Goal: Check status: Check status

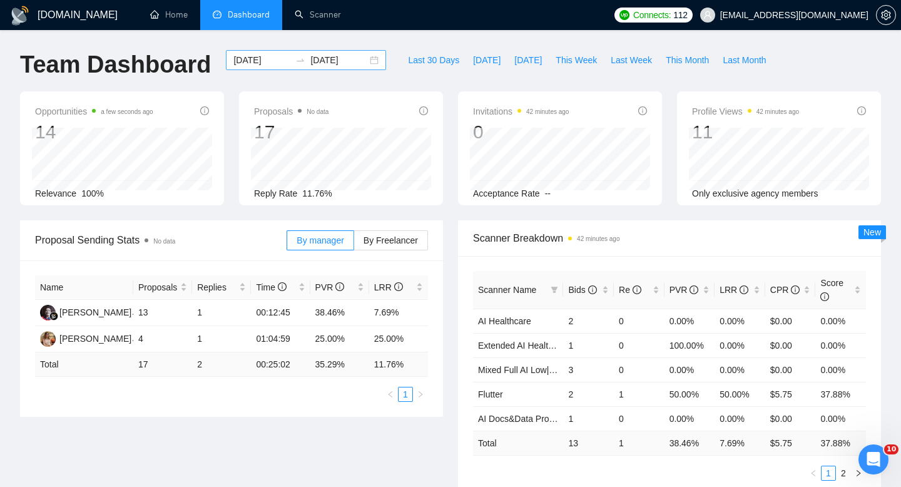
click at [365, 64] on div "[DATE] [DATE]" at bounding box center [306, 60] width 160 height 20
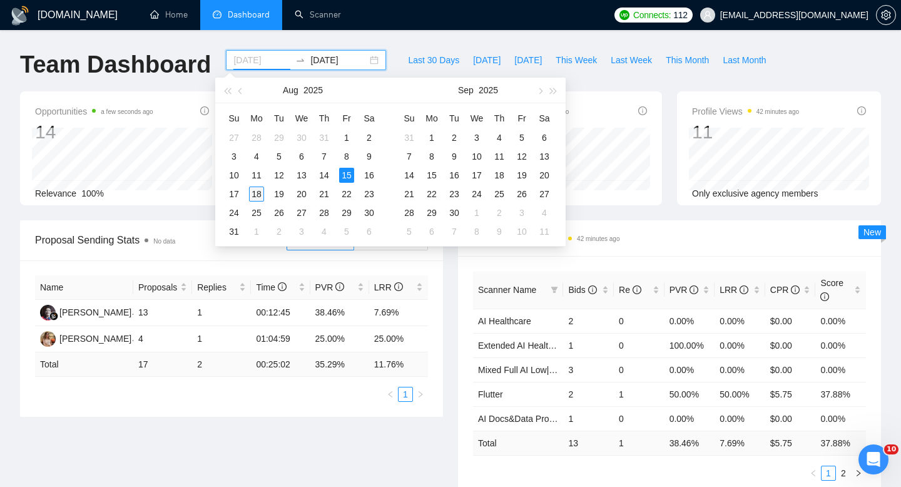
type input "[DATE]"
click at [260, 197] on div "18" at bounding box center [256, 194] width 15 height 15
type input "[DATE]"
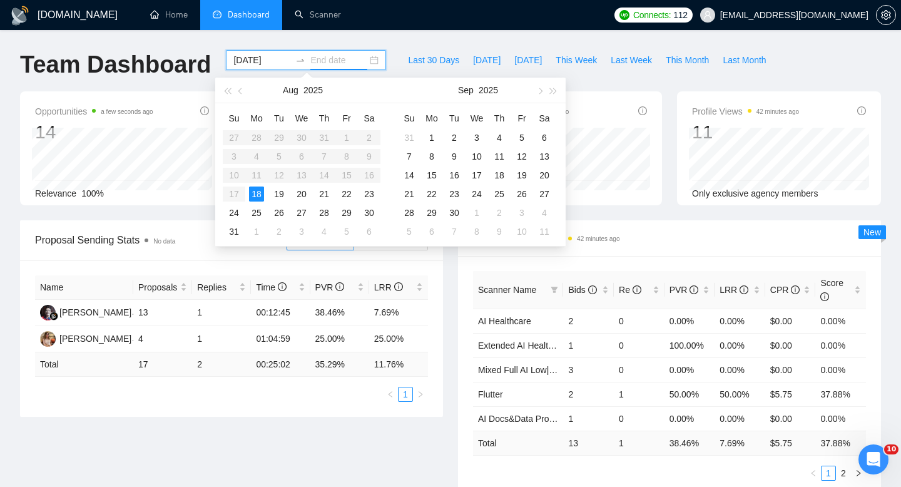
type input "[DATE]"
click at [320, 449] on div "Proposal Sending Stats No data By manager By Freelancer Name Proposals Replies …" at bounding box center [451, 365] width 876 height 290
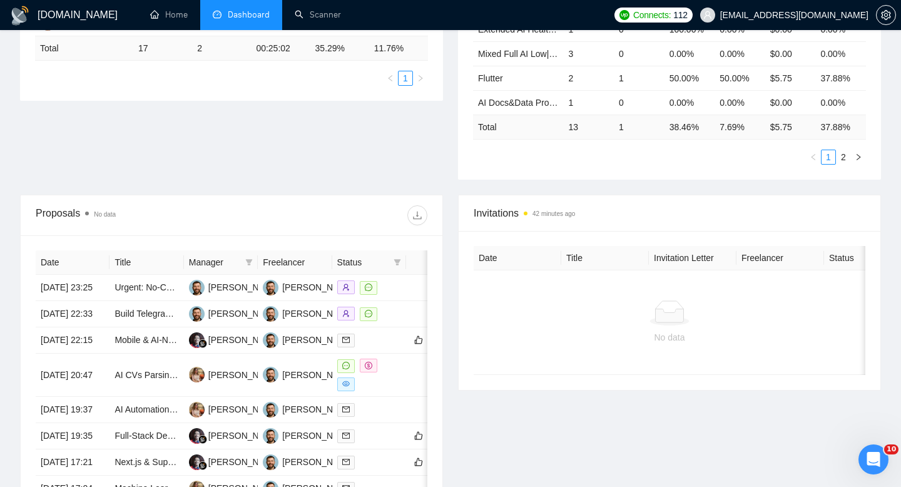
scroll to position [13, 0]
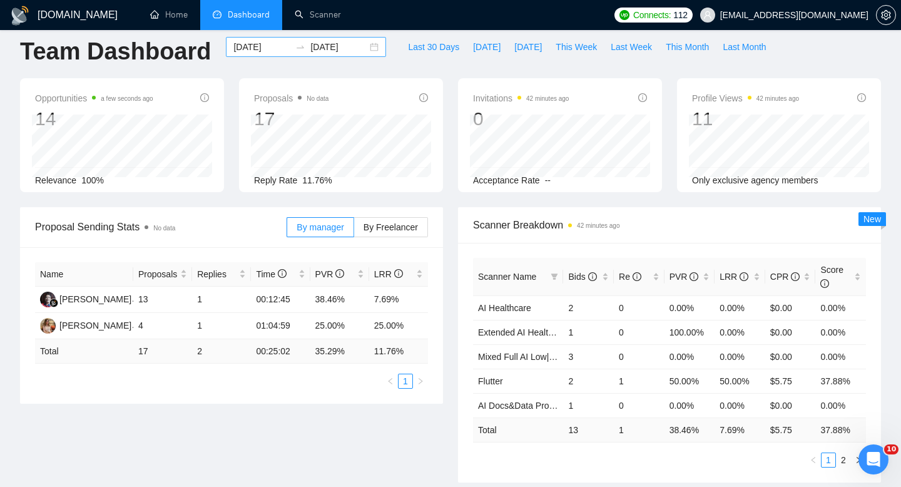
click at [369, 48] on div "[DATE] [DATE]" at bounding box center [306, 47] width 160 height 20
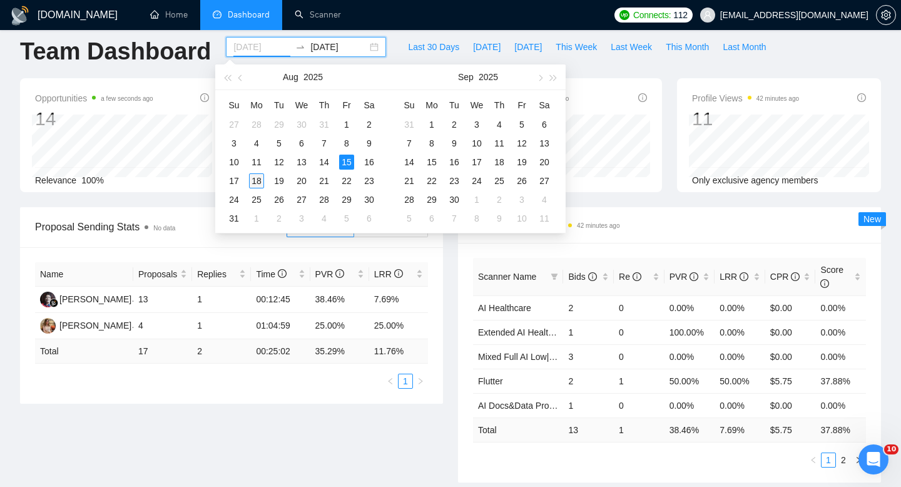
type input "[DATE]"
click at [260, 178] on div "18" at bounding box center [256, 180] width 15 height 15
type input "[DATE]"
click at [345, 166] on table "Su Mo Tu We Th Fr Sa 27 28 29 30 31 1 2 3 4 5 6 7 8 9 10 11 12 13 14 15 16 17 1…" at bounding box center [302, 161] width 158 height 133
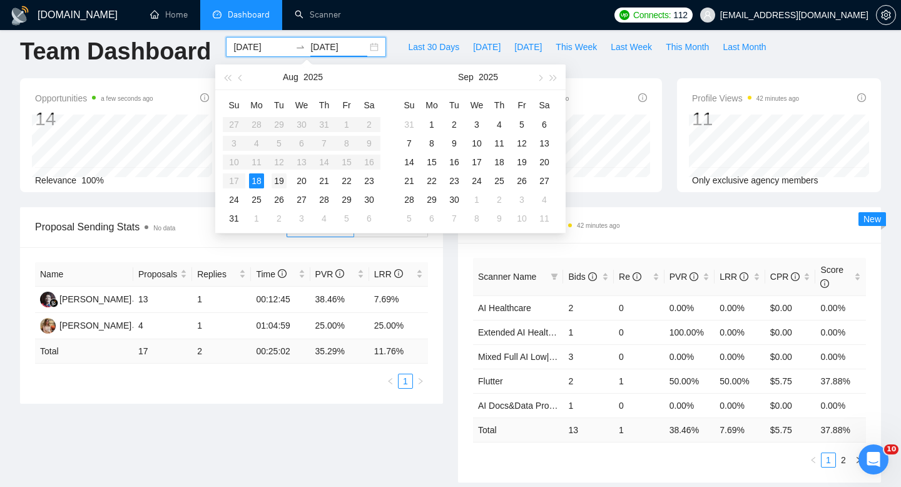
type input "[DATE]"
click at [286, 165] on table "Su Mo Tu We Th Fr Sa 27 28 29 30 31 1 2 3 4 5 6 7 8 9 10 11 12 13 14 15 16 17 1…" at bounding box center [302, 161] width 158 height 133
type input "[DATE]"
click at [258, 177] on div "18" at bounding box center [256, 180] width 15 height 15
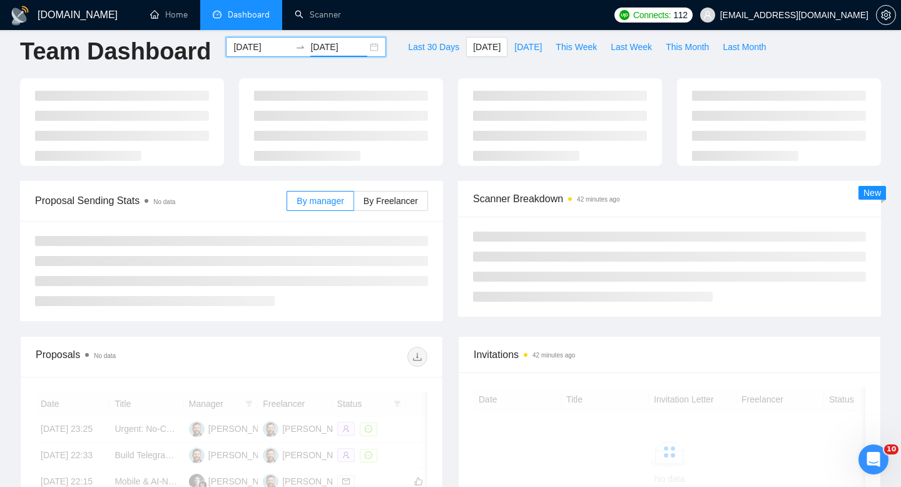
click at [361, 47] on div "[DATE] [DATE]" at bounding box center [306, 47] width 160 height 20
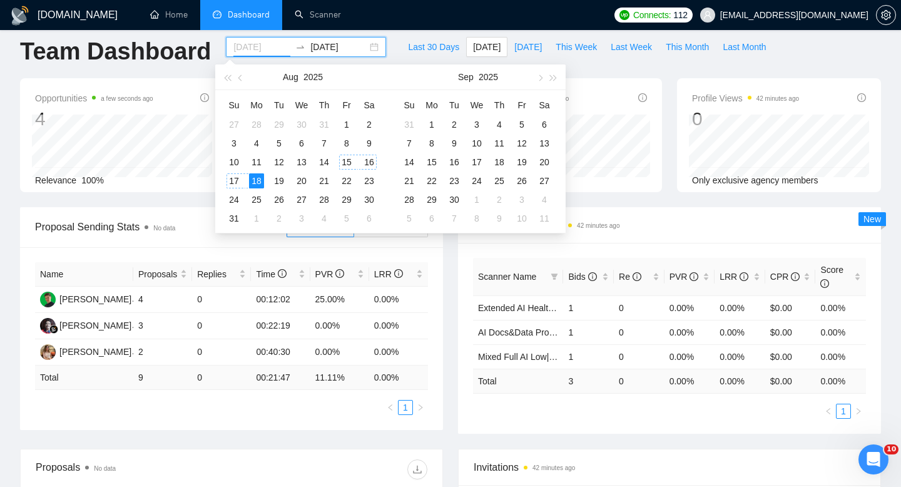
type input "[DATE]"
click at [260, 181] on div "18" at bounding box center [256, 180] width 15 height 15
click at [261, 181] on div "18" at bounding box center [256, 180] width 15 height 15
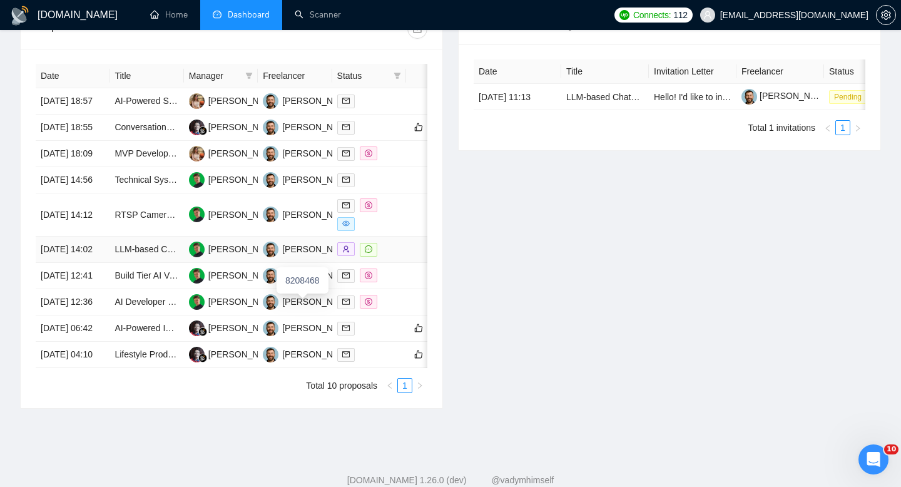
scroll to position [489, 0]
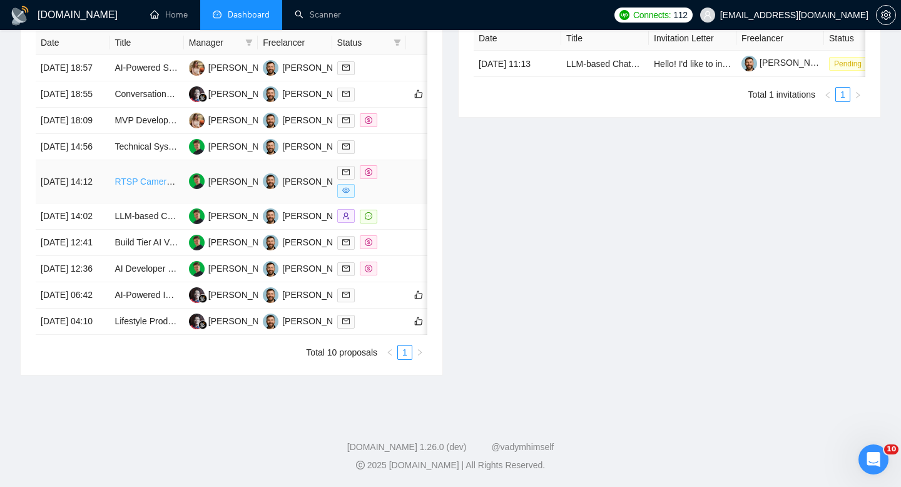
click at [153, 187] on link "RTSP Camera Integration + AI Video Processing Developer" at bounding box center [230, 182] width 231 height 10
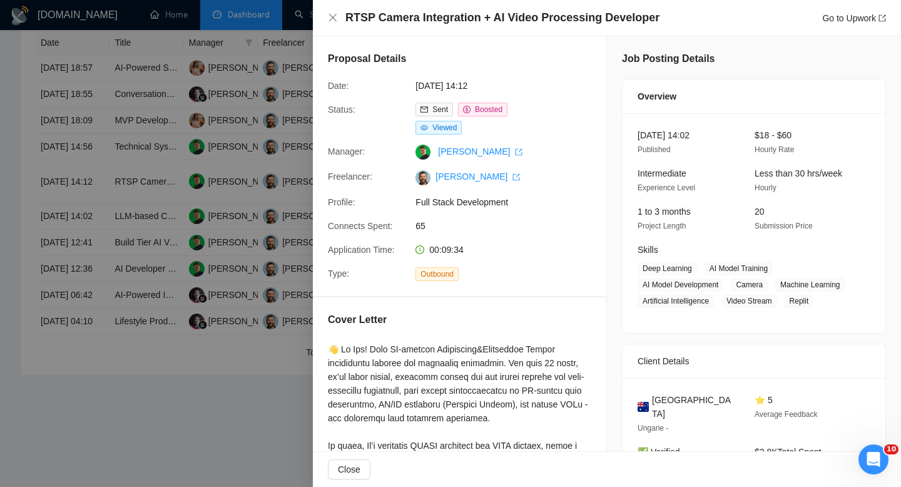
click at [98, 220] on div at bounding box center [450, 243] width 901 height 487
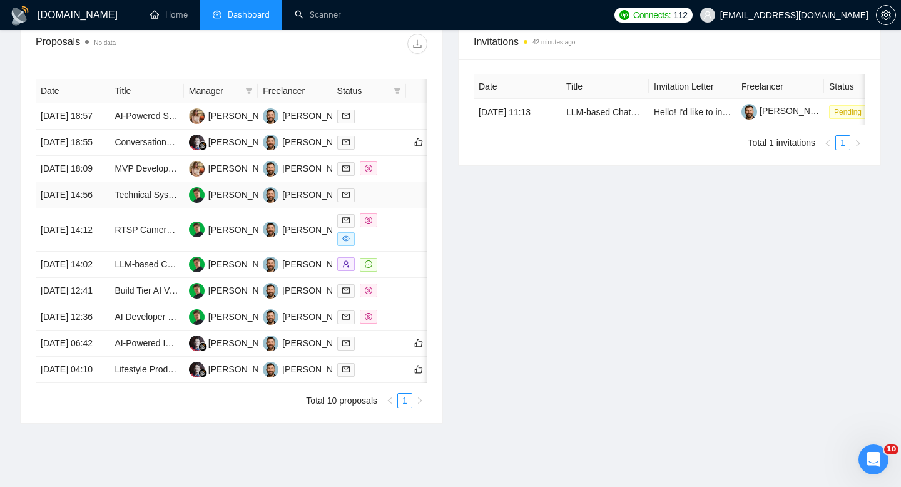
scroll to position [438, 0]
